Goal: Task Accomplishment & Management: Manage account settings

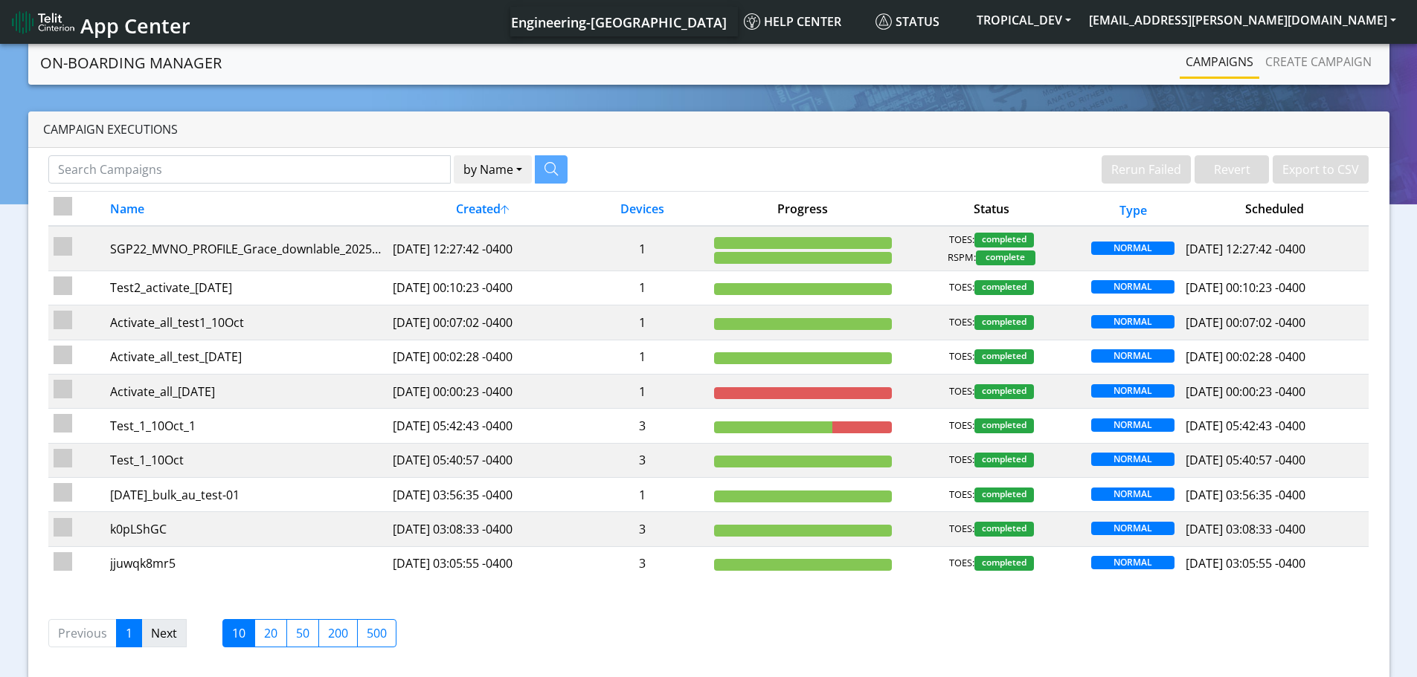
click at [178, 637] on link "Next" at bounding box center [163, 633] width 45 height 28
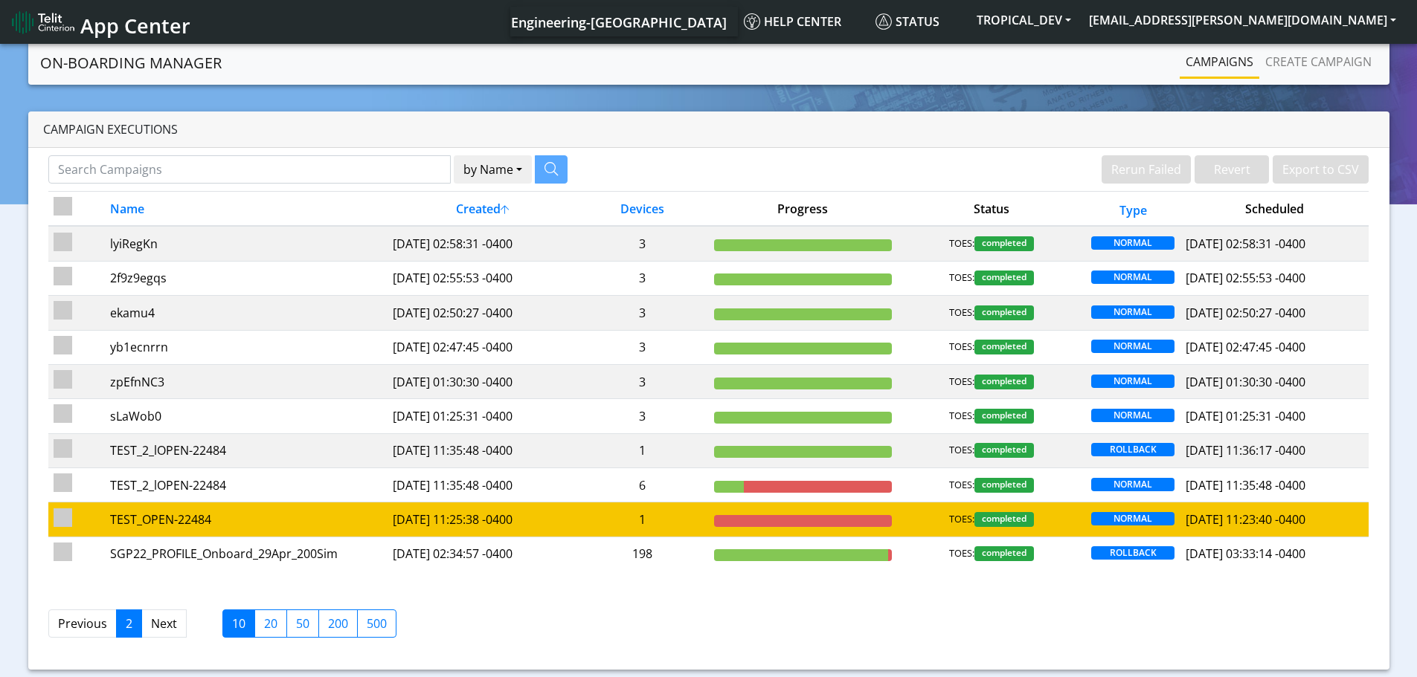
click at [201, 534] on td "TEST_OPEN-22484" at bounding box center [246, 520] width 283 height 34
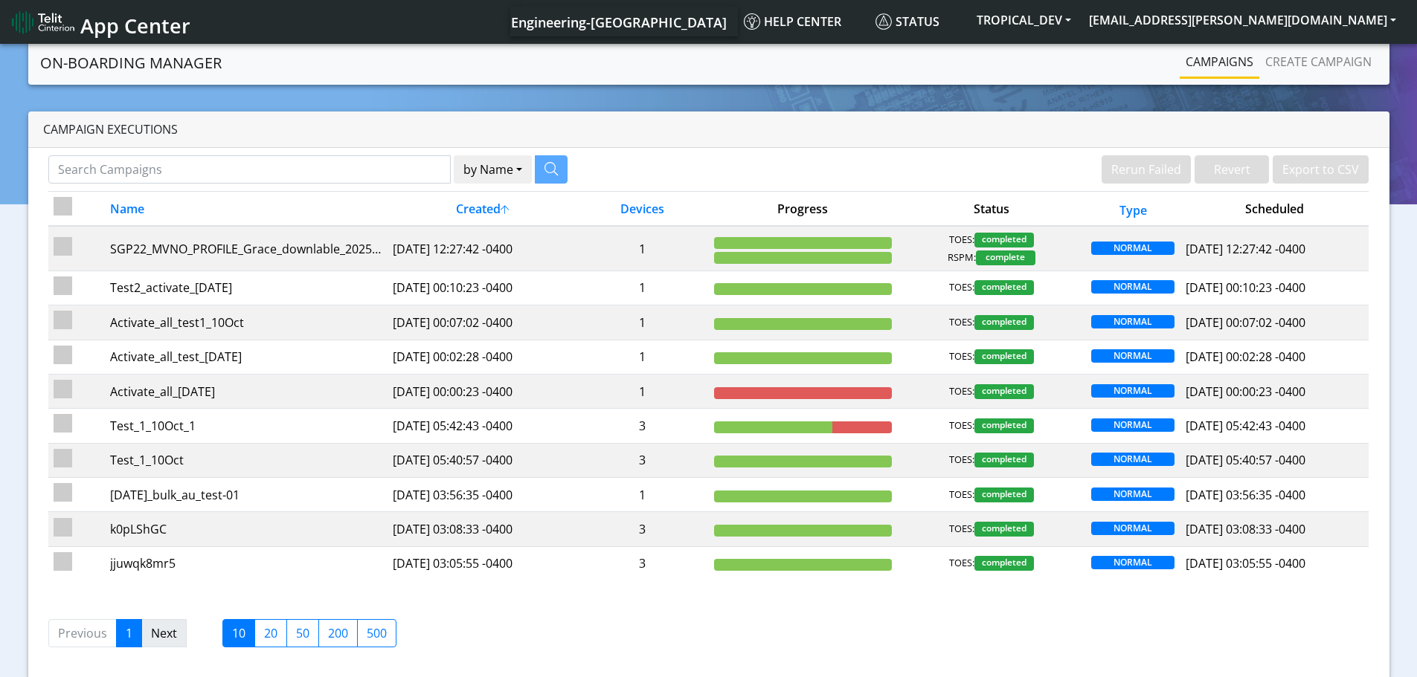
click at [167, 639] on link "Next" at bounding box center [163, 633] width 45 height 28
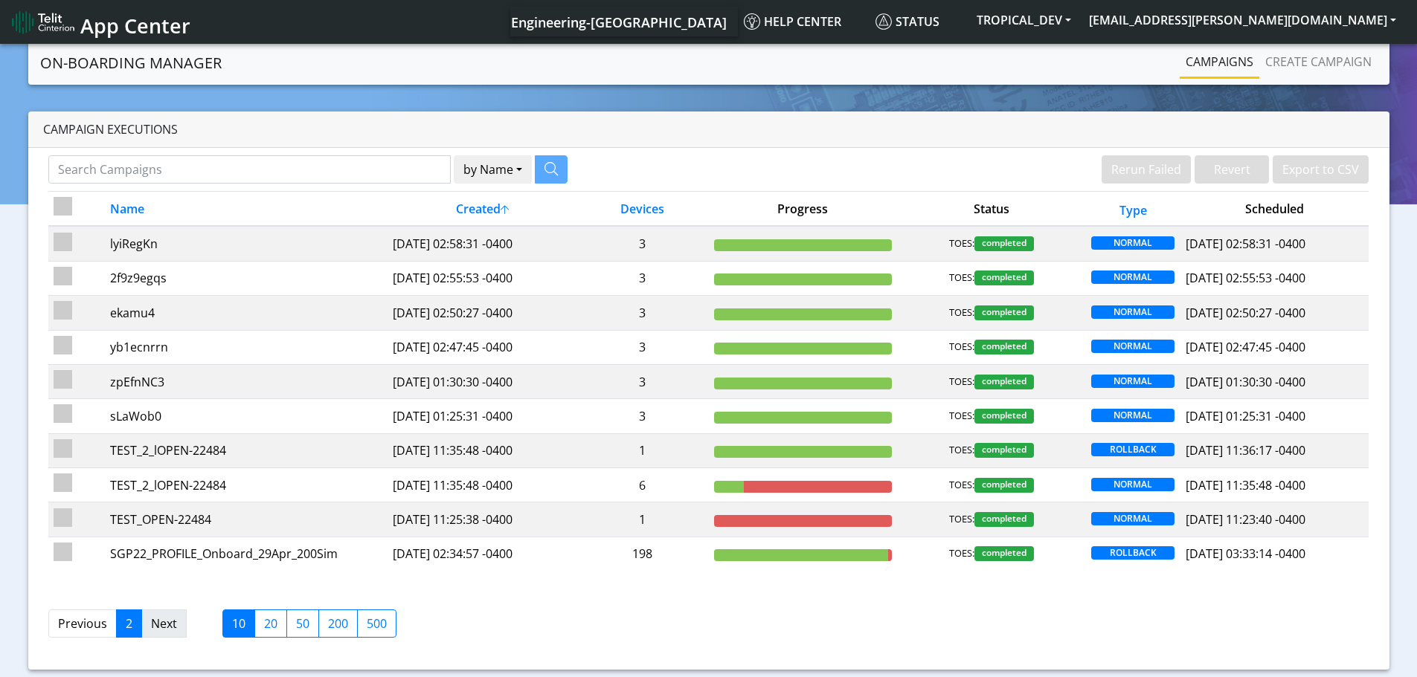
click at [156, 625] on link "Next" at bounding box center [163, 624] width 45 height 28
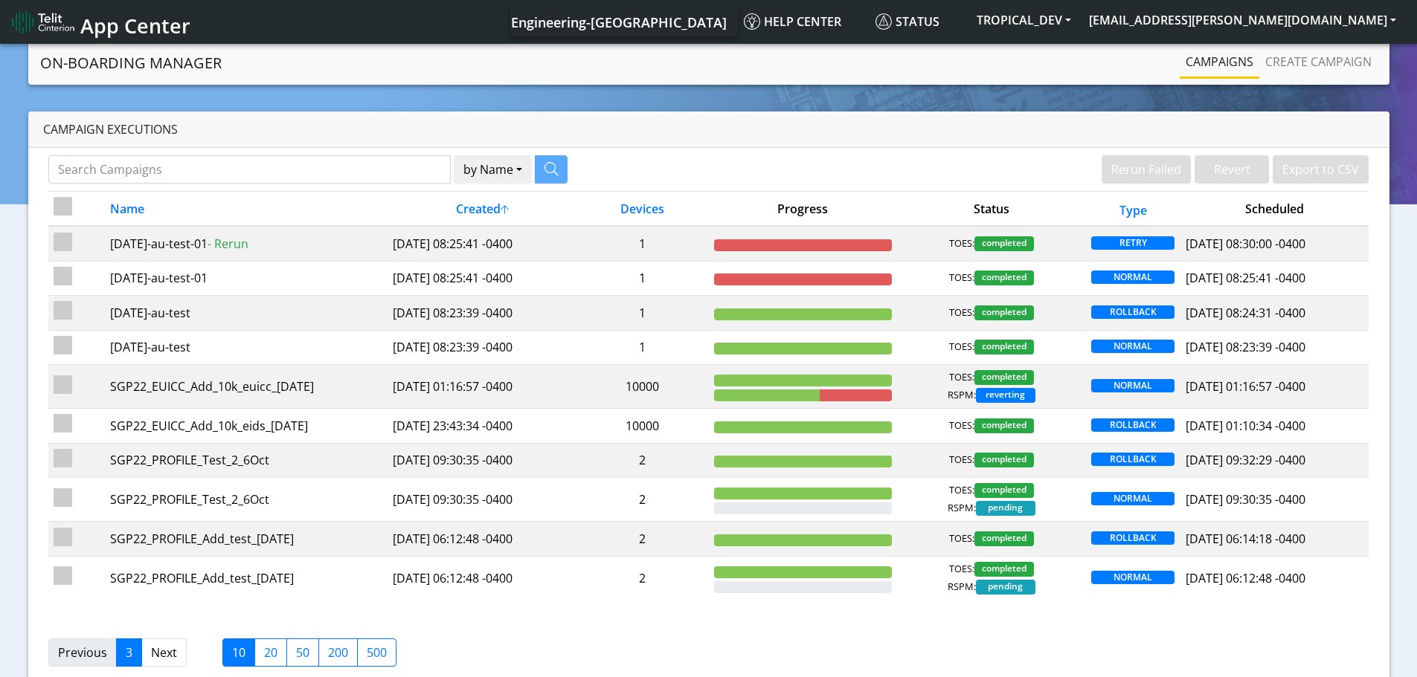
click at [76, 653] on link "Previous" at bounding box center [82, 653] width 68 height 28
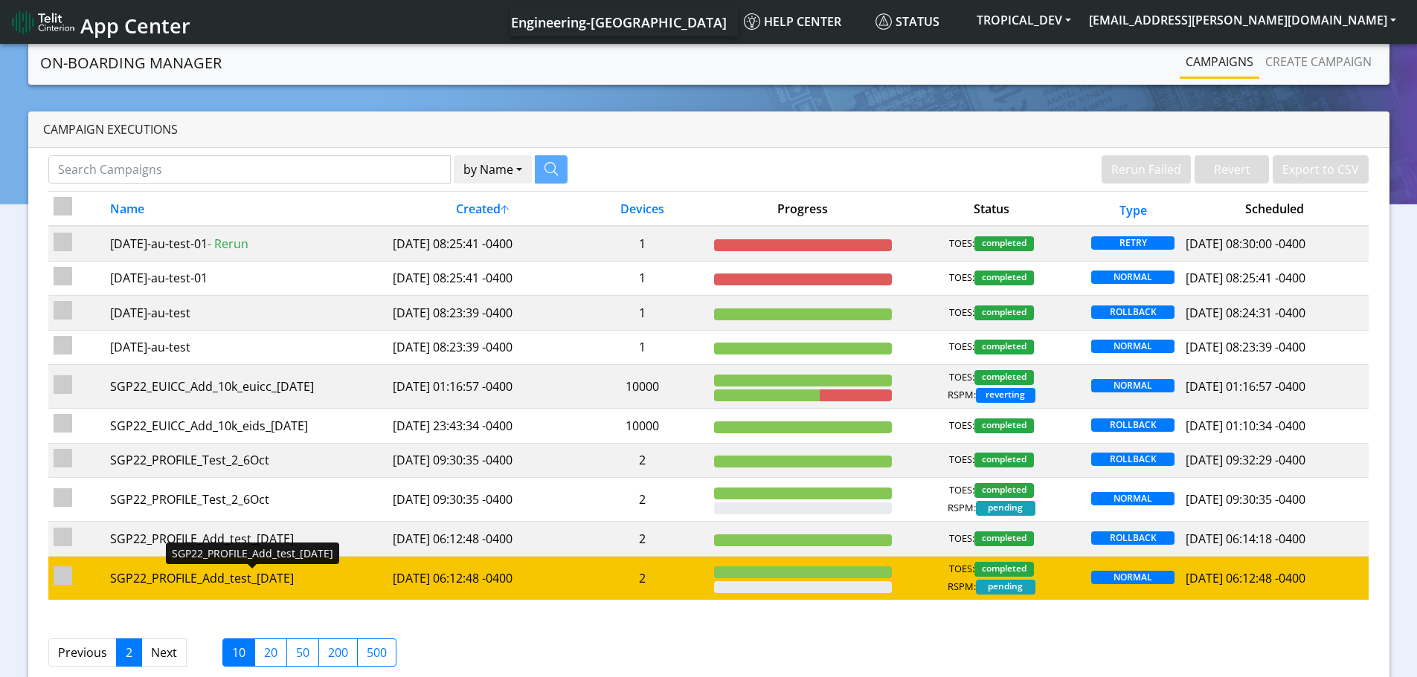
click at [212, 587] on div "SGP22_PROFILE_Add_test_[DATE]" at bounding box center [246, 579] width 272 height 18
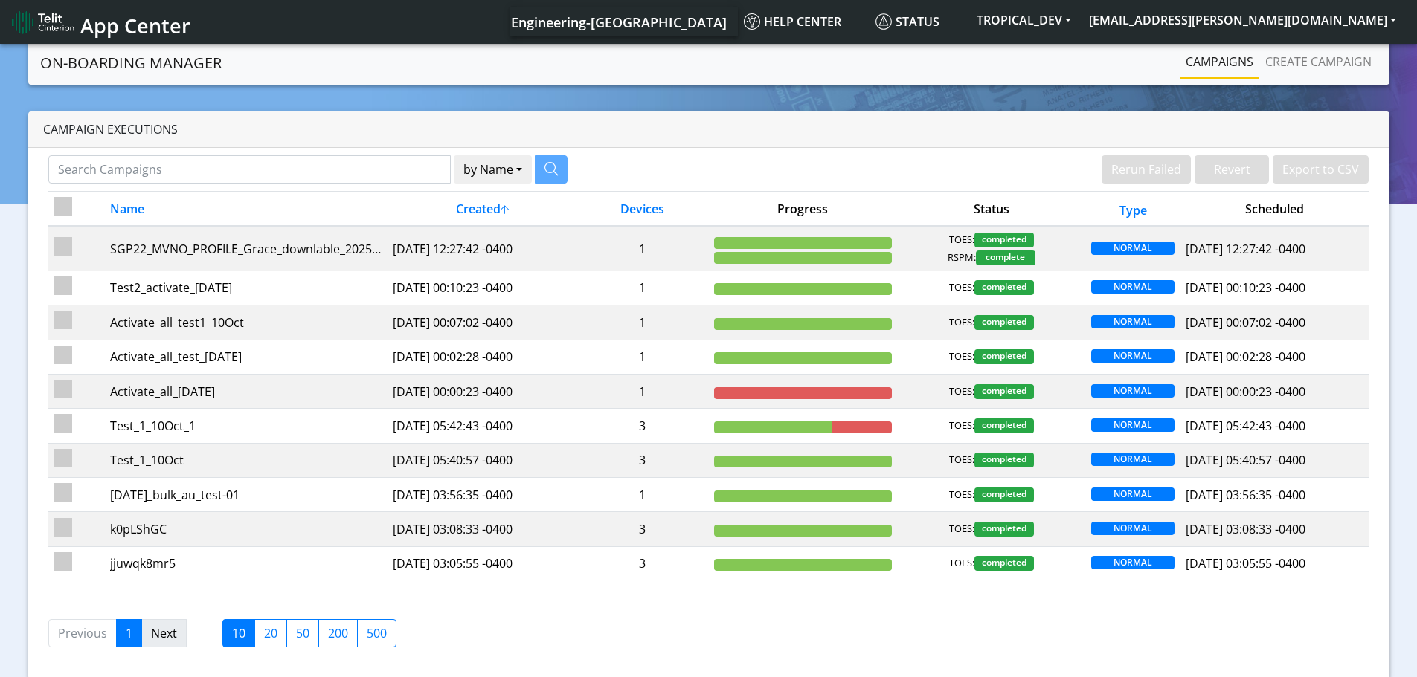
click at [161, 639] on link "Next" at bounding box center [163, 633] width 45 height 28
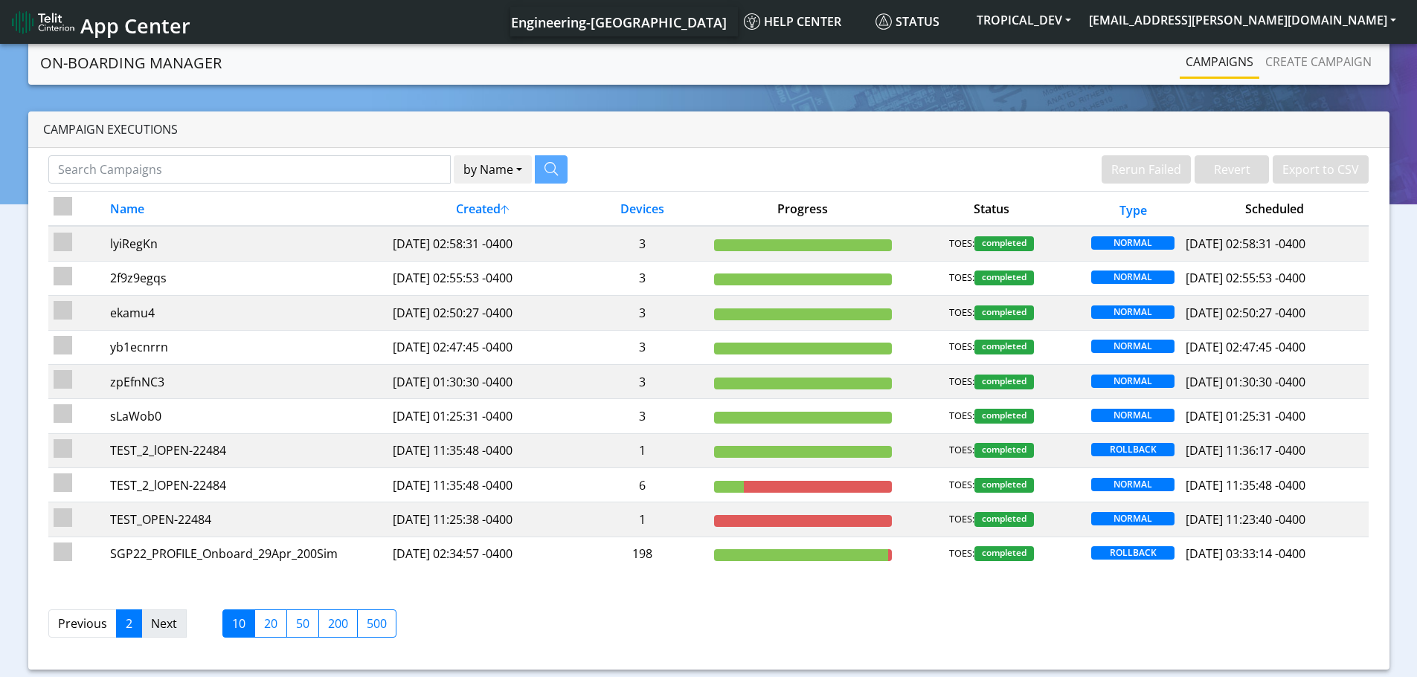
click at [157, 629] on link "Next" at bounding box center [163, 624] width 45 height 28
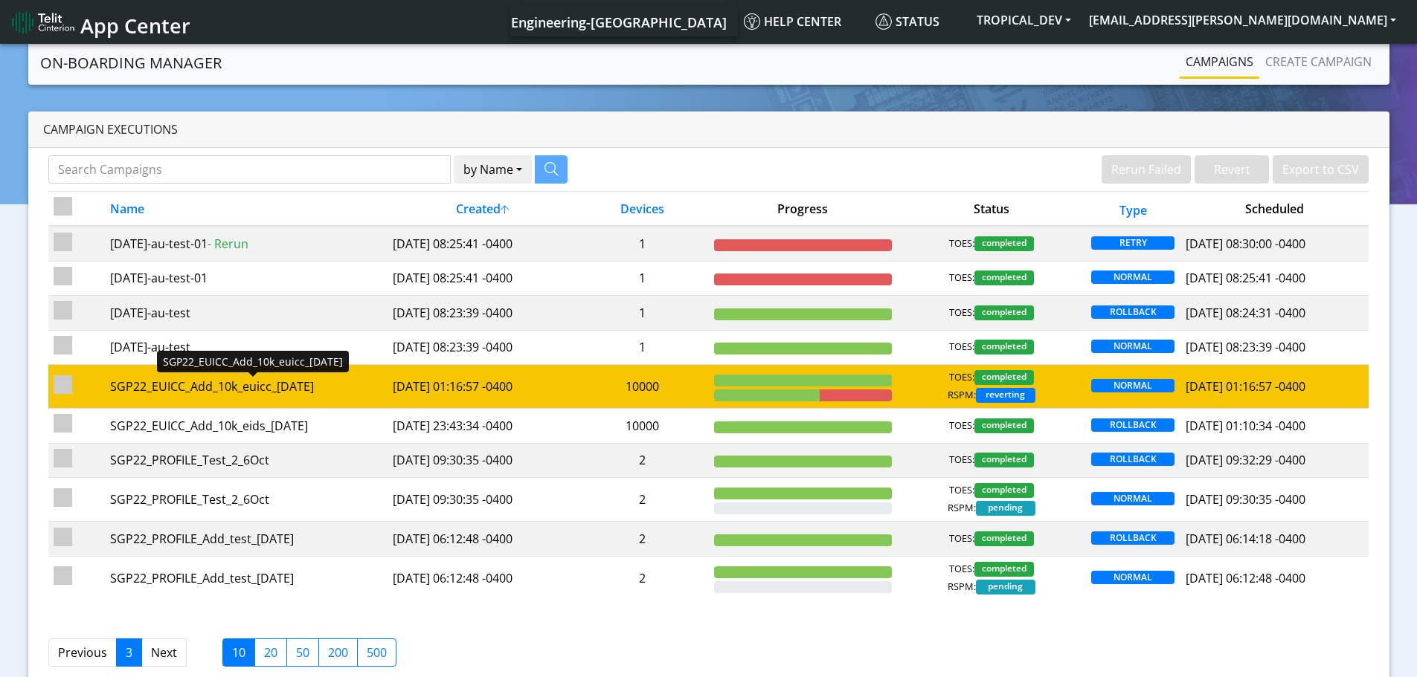
click at [277, 391] on div "SGP22_EUICC_Add_10k_euicc_[DATE]" at bounding box center [246, 387] width 272 height 18
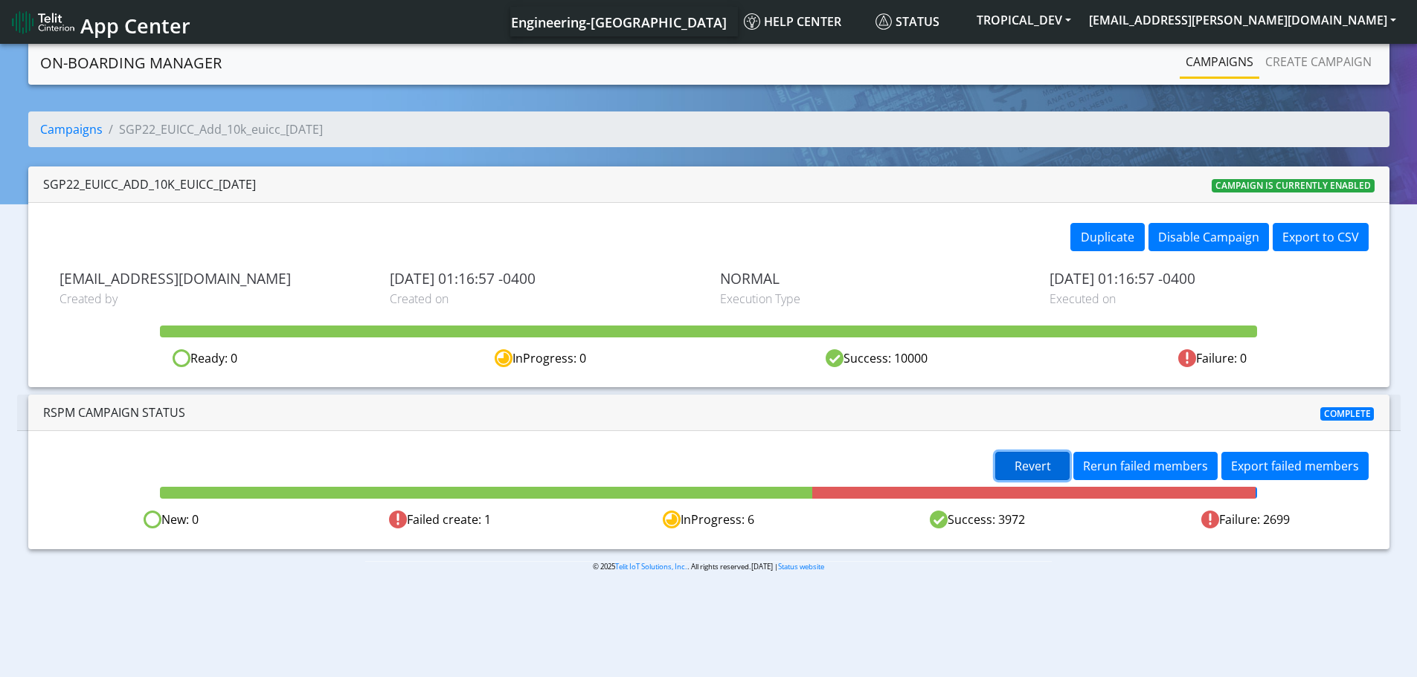
click at [1029, 470] on span "Revert" at bounding box center [1032, 466] width 36 height 16
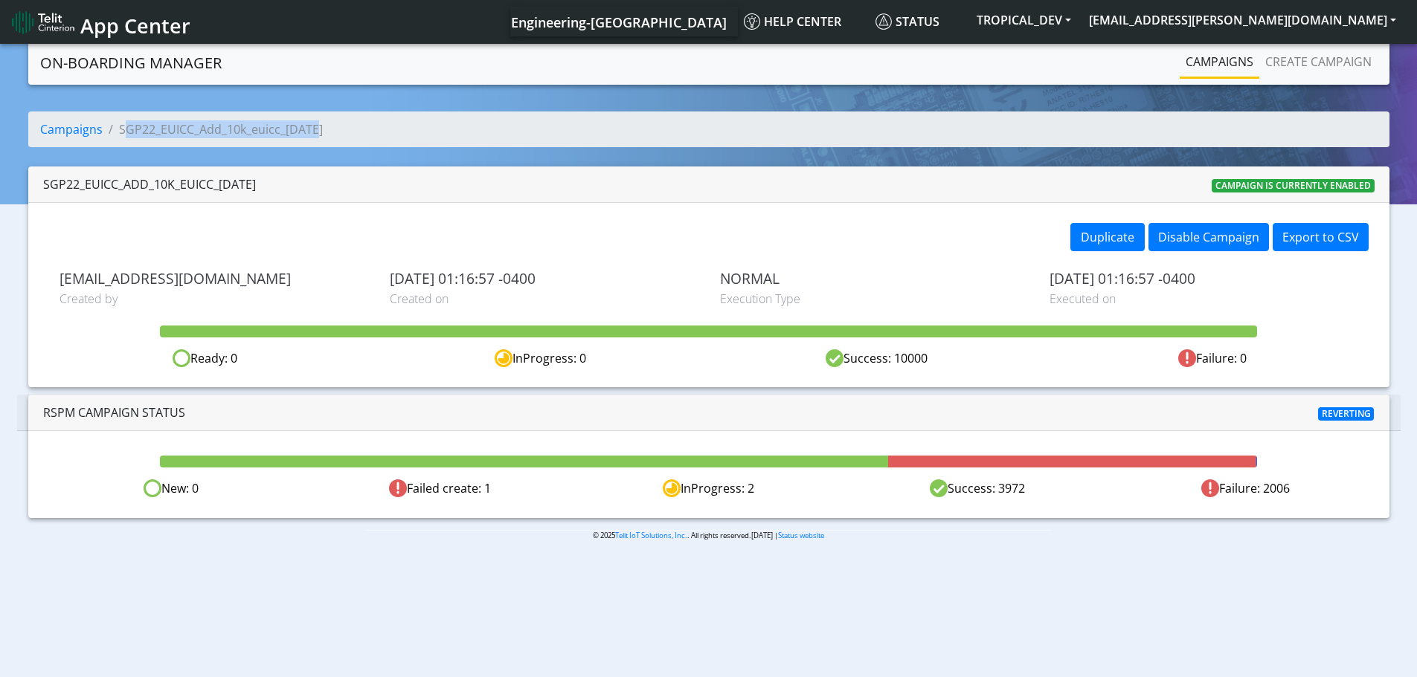
drag, startPoint x: 121, startPoint y: 132, endPoint x: 313, endPoint y: 119, distance: 192.3
click at [313, 119] on ol "Campaigns SGP22_EUICC_Add_10k_euicc_[DATE]" at bounding box center [708, 130] width 1361 height 36
copy li "SGP22_EUICC_Add_10k_euicc_[DATE]"
